Goal: Find specific page/section: Find specific page/section

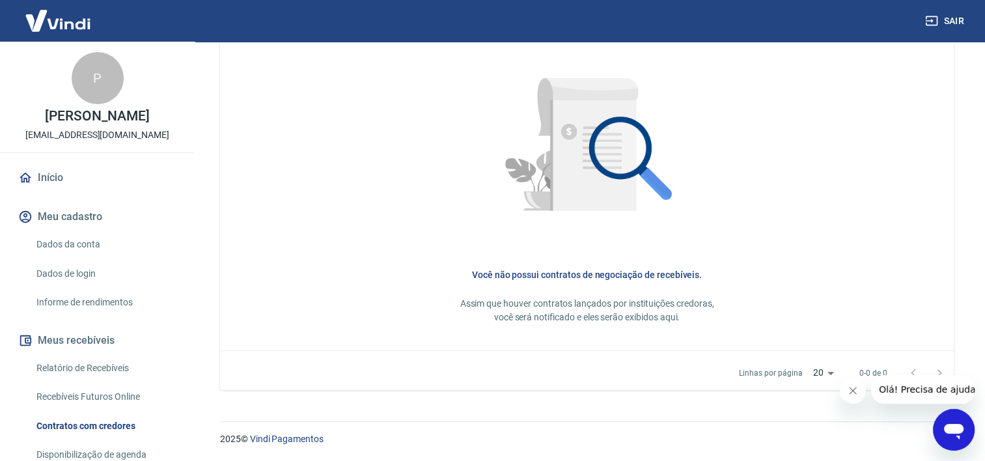
click at [122, 174] on link "Início" at bounding box center [97, 177] width 163 height 29
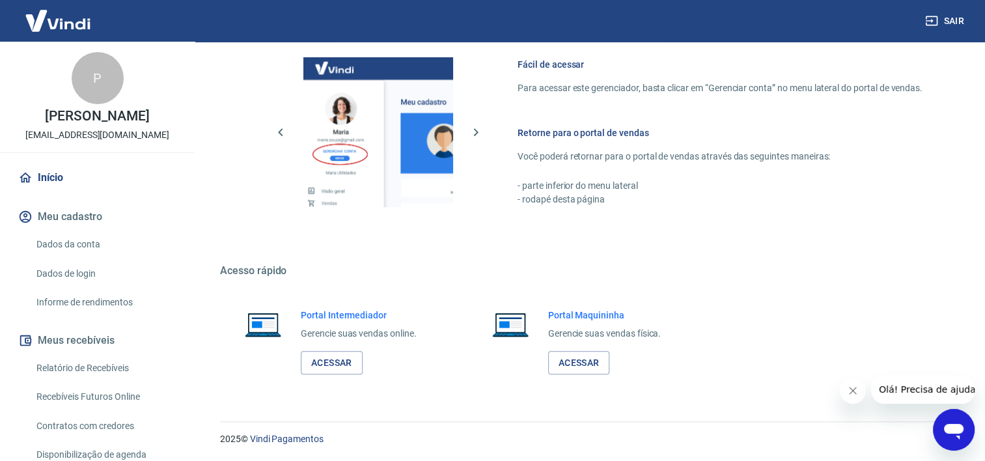
scroll to position [566, 0]
click at [325, 364] on link "Acessar" at bounding box center [332, 363] width 62 height 24
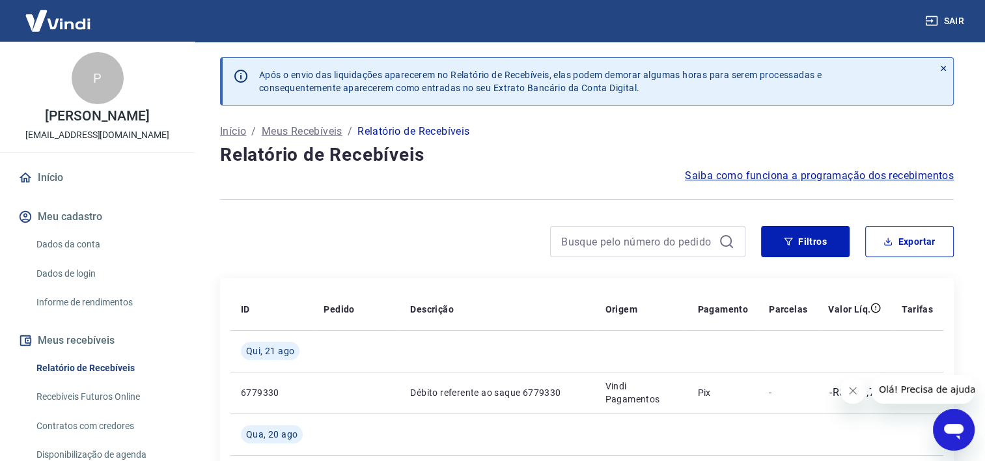
click at [694, 176] on span "Saiba como funciona a programação dos recebimentos" at bounding box center [819, 176] width 269 height 16
